Goal: Task Accomplishment & Management: Manage account settings

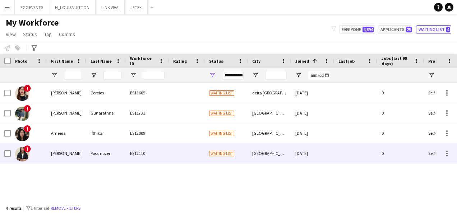
click at [107, 152] on div "Possmozer" at bounding box center [106, 153] width 40 height 20
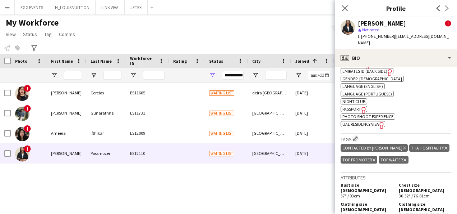
scroll to position [352, 0]
click at [376, 121] on span "UAE Residency Visa" at bounding box center [361, 123] width 37 height 5
click at [342, 11] on icon at bounding box center [344, 8] width 7 height 7
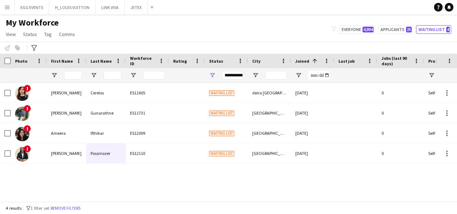
click at [231, 72] on div "**********" at bounding box center [233, 75] width 22 height 9
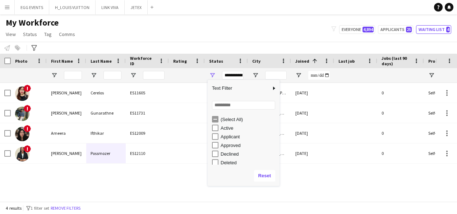
scroll to position [45, 0]
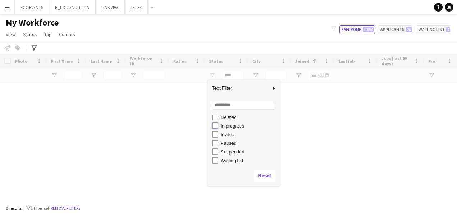
type input "**********"
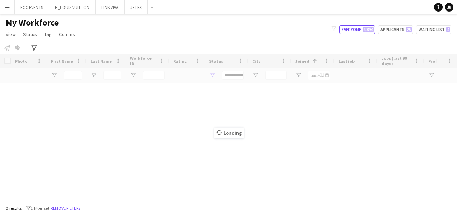
click at [244, 29] on div "My Workforce View Views Default view New view Update view Delete view Edit name…" at bounding box center [228, 29] width 457 height 24
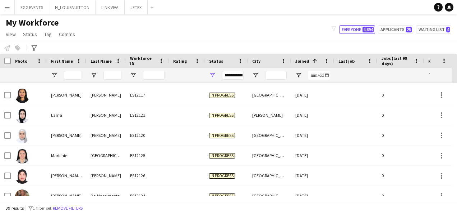
scroll to position [672, 0]
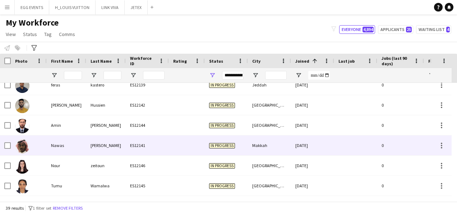
click at [232, 141] on div "In progress" at bounding box center [226, 145] width 43 height 20
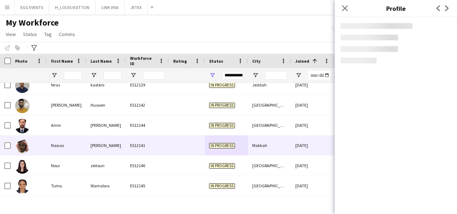
click at [389, 52] on app-content-placeholder-block at bounding box center [396, 43] width 111 height 40
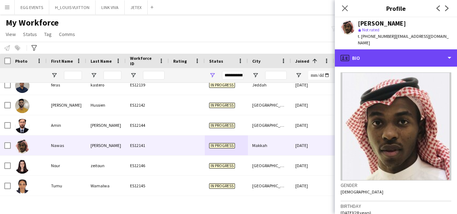
click at [389, 52] on div "profile Bio" at bounding box center [396, 57] width 122 height 17
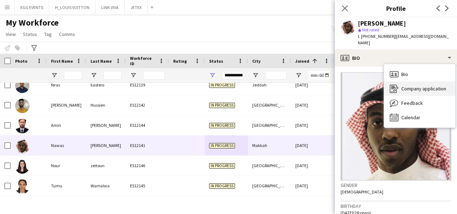
click at [389, 81] on div "Company application Company application" at bounding box center [419, 88] width 71 height 14
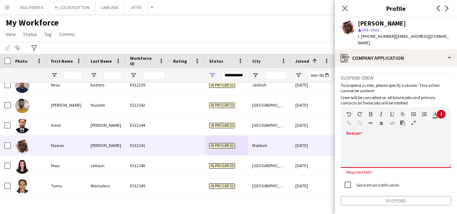
click at [386, 134] on div at bounding box center [396, 151] width 111 height 34
paste div
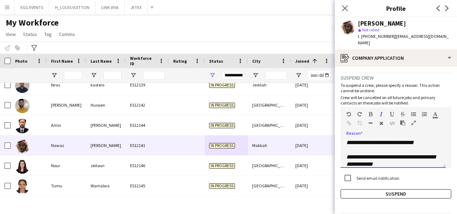
scroll to position [63, 0]
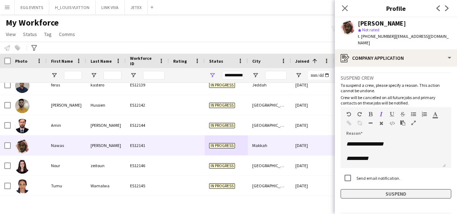
drag, startPoint x: 391, startPoint y: 192, endPoint x: 380, endPoint y: 191, distance: 10.9
click at [380, 191] on app-crew-profile-application "**********" at bounding box center [396, 140] width 122 height 147
click at [380, 191] on button "Suspend" at bounding box center [396, 193] width 111 height 9
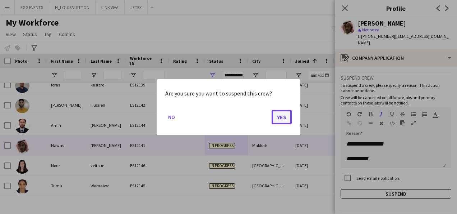
click at [282, 113] on button "Yes" at bounding box center [282, 116] width 20 height 14
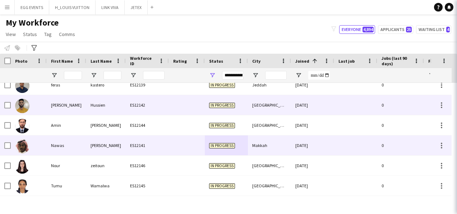
scroll to position [652, 0]
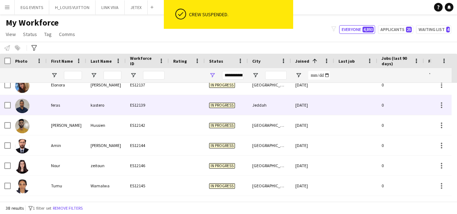
click at [282, 113] on div "Jeddah" at bounding box center [269, 105] width 43 height 20
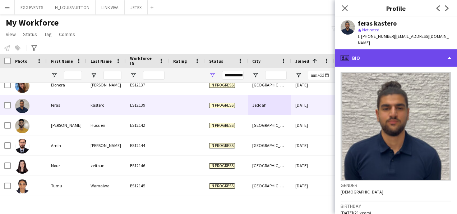
click at [412, 49] on div "profile Bio" at bounding box center [396, 57] width 122 height 17
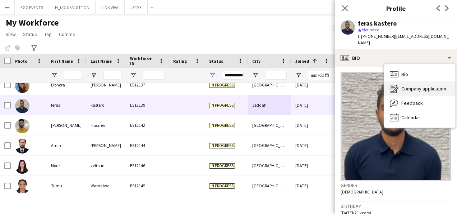
click at [408, 85] on span "Company application" at bounding box center [424, 88] width 45 height 6
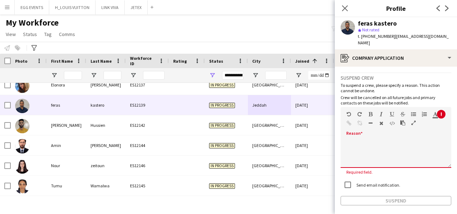
drag, startPoint x: 372, startPoint y: 119, endPoint x: 367, endPoint y: 136, distance: 17.1
click at [367, 136] on div "default Heading 1 Heading 2 Heading 3 Heading 4 Heading 5 Heading 6 Heading 7 P…" at bounding box center [396, 137] width 111 height 61
paste div
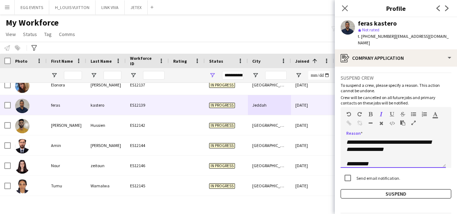
scroll to position [0, 0]
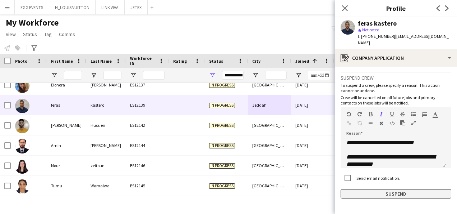
click at [359, 189] on button "Suspend" at bounding box center [396, 193] width 111 height 9
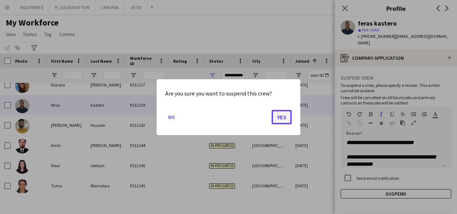
click at [285, 115] on button "Yes" at bounding box center [282, 116] width 20 height 14
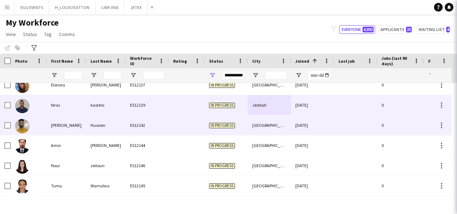
scroll to position [632, 0]
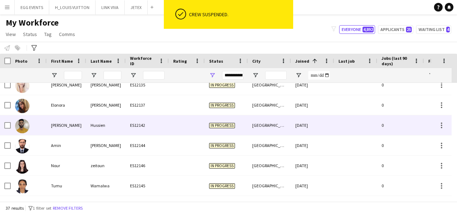
click at [285, 115] on div "[GEOGRAPHIC_DATA]" at bounding box center [269, 125] width 43 height 20
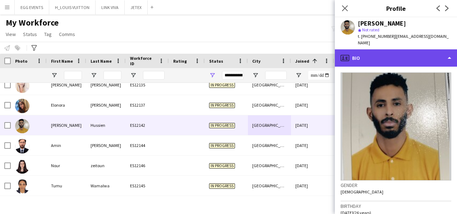
click at [399, 55] on div "profile Bio" at bounding box center [396, 57] width 122 height 17
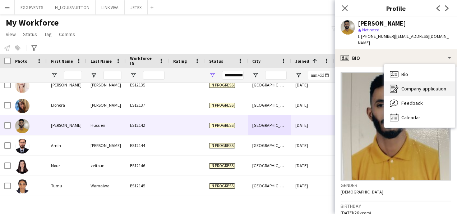
click at [402, 81] on div "Company application Company application" at bounding box center [419, 88] width 71 height 14
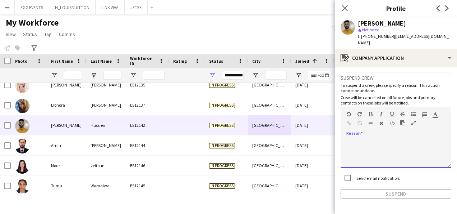
click at [360, 152] on div at bounding box center [396, 153] width 111 height 29
paste div
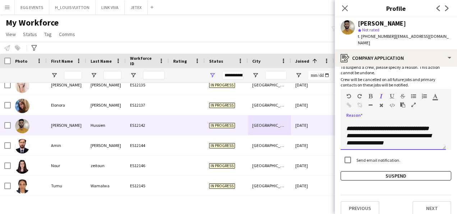
scroll to position [63, 0]
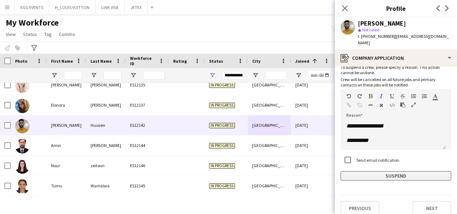
click at [353, 171] on button "Suspend" at bounding box center [396, 175] width 111 height 9
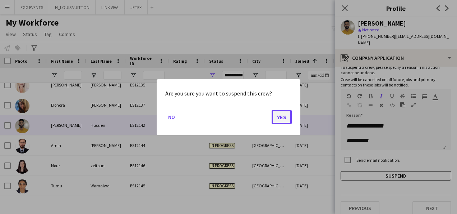
click at [287, 121] on button "Yes" at bounding box center [282, 116] width 20 height 14
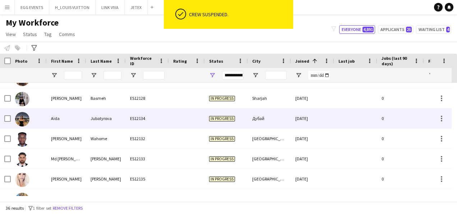
scroll to position [612, 0]
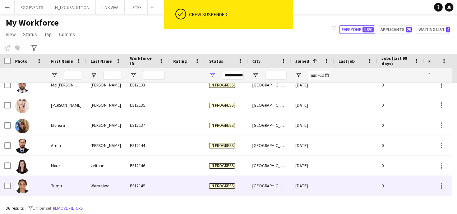
click at [287, 178] on div "[GEOGRAPHIC_DATA]" at bounding box center [269, 185] width 43 height 20
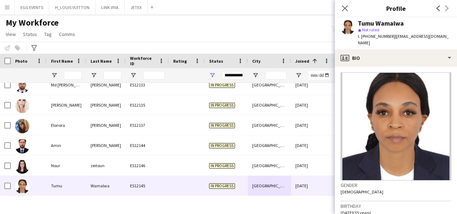
click at [377, 67] on app-crew-profile-bio "Gender [DEMOGRAPHIC_DATA] Birthday [DEMOGRAPHIC_DATA] (35 years) Location [GEOG…" at bounding box center [396, 140] width 122 height 147
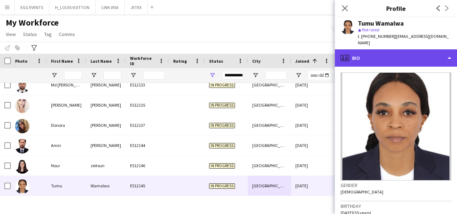
click at [379, 56] on div "profile Bio" at bounding box center [396, 57] width 122 height 17
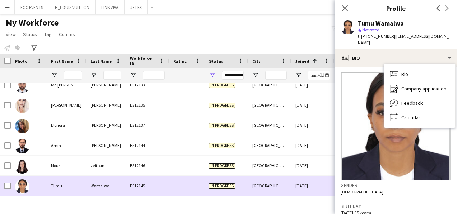
click at [321, 188] on div "[DATE]" at bounding box center [312, 185] width 43 height 20
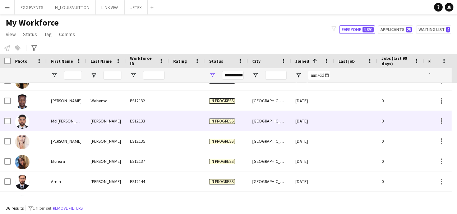
scroll to position [0, 0]
